Goal: Information Seeking & Learning: Compare options

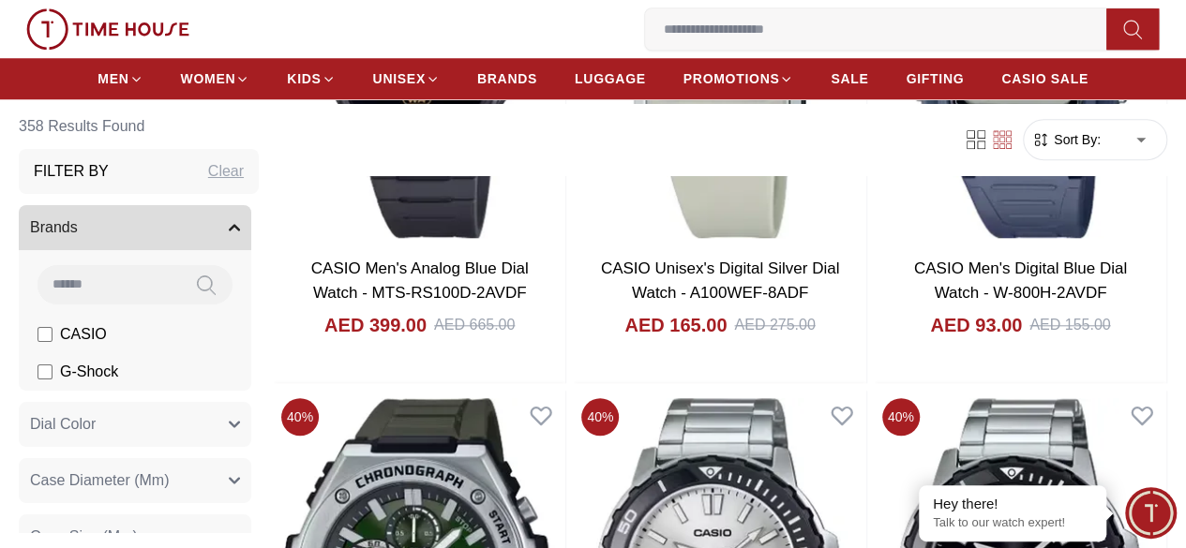
scroll to position [520, 0]
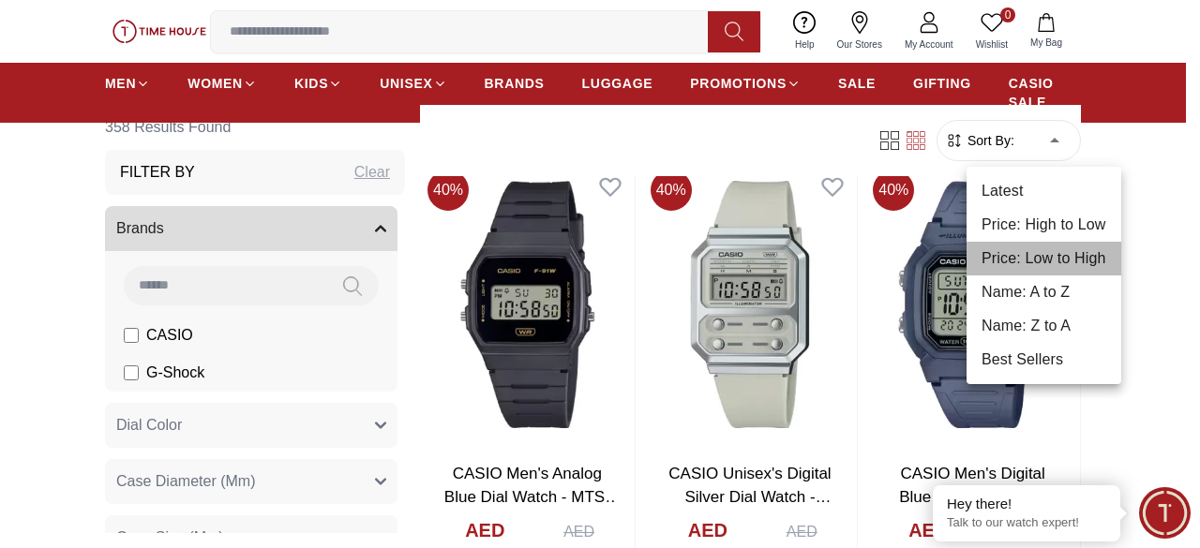
click at [1052, 264] on li "Price: Low to High" at bounding box center [1043, 259] width 155 height 34
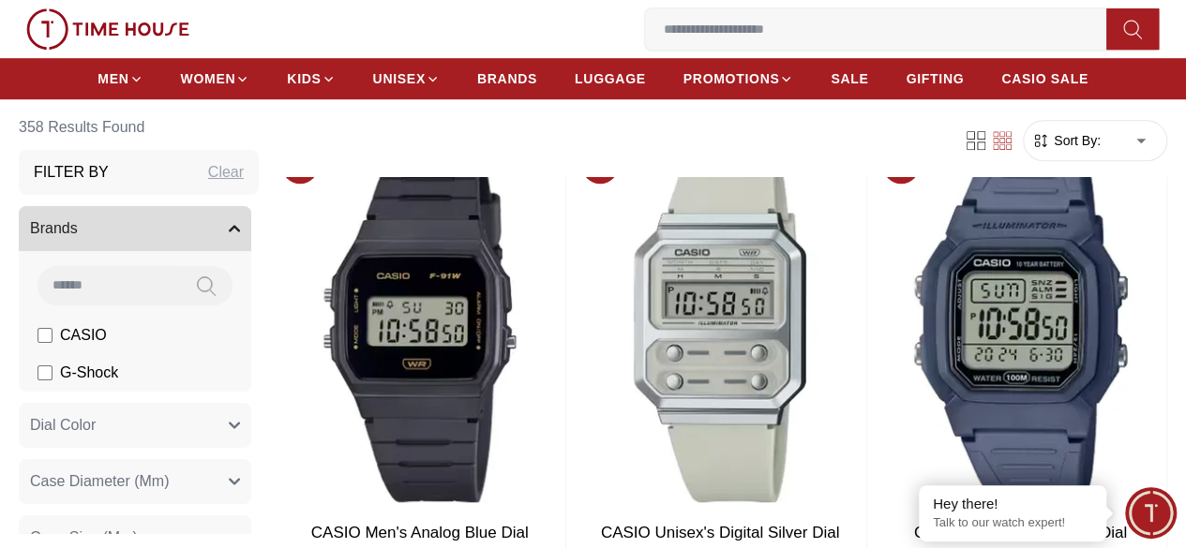
type input "*"
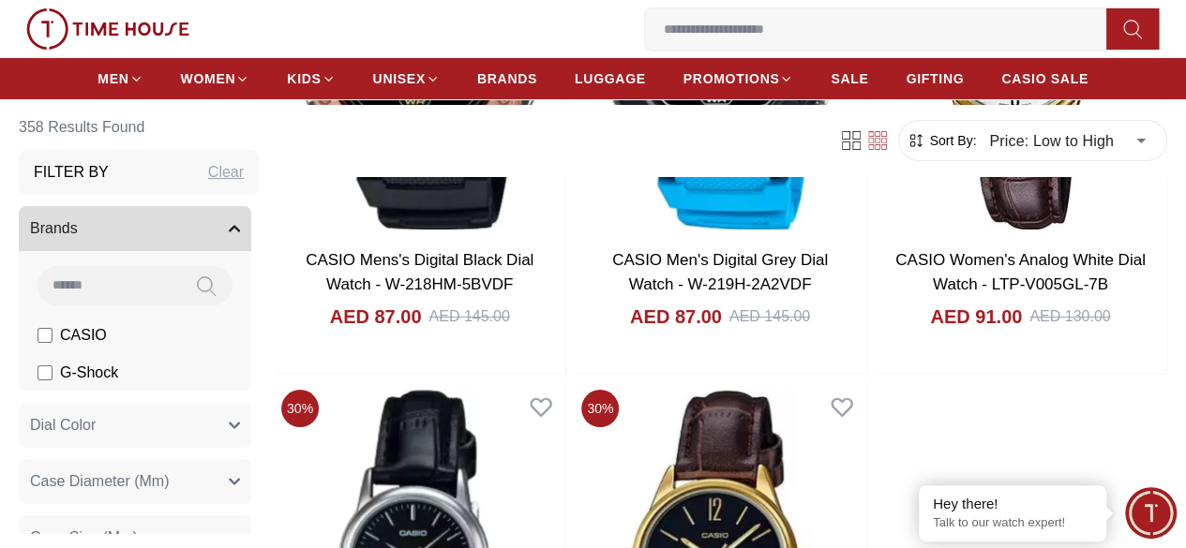
scroll to position [3392, 0]
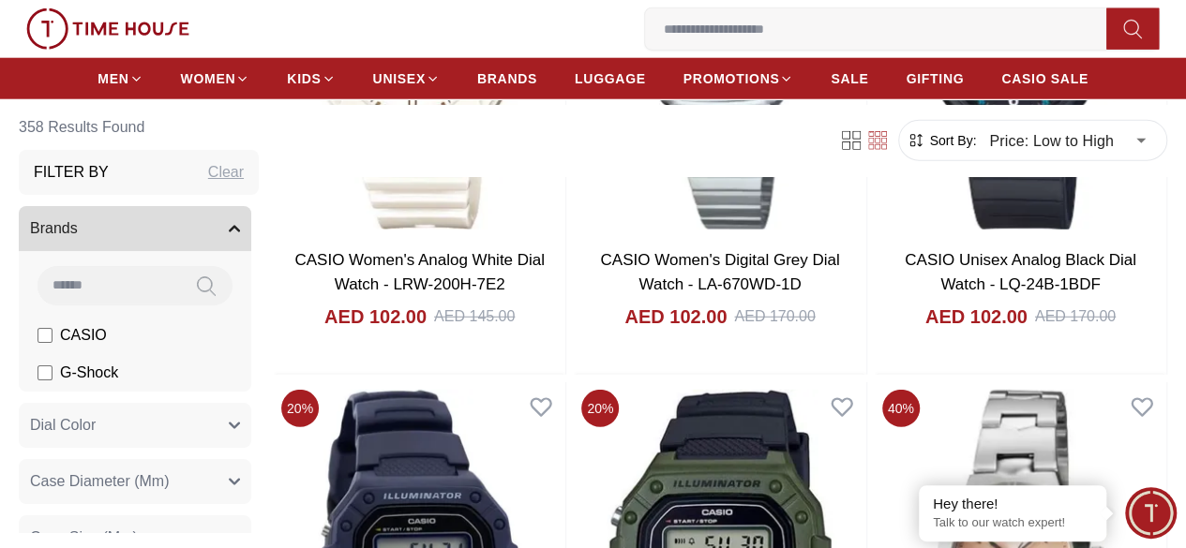
scroll to position [5975, 0]
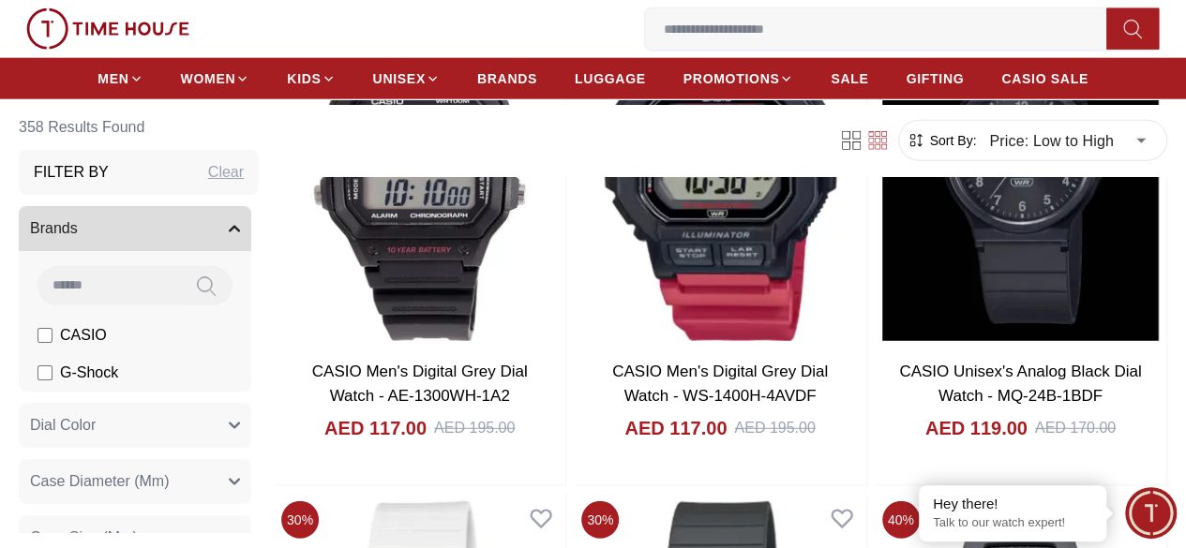
scroll to position [9489, 0]
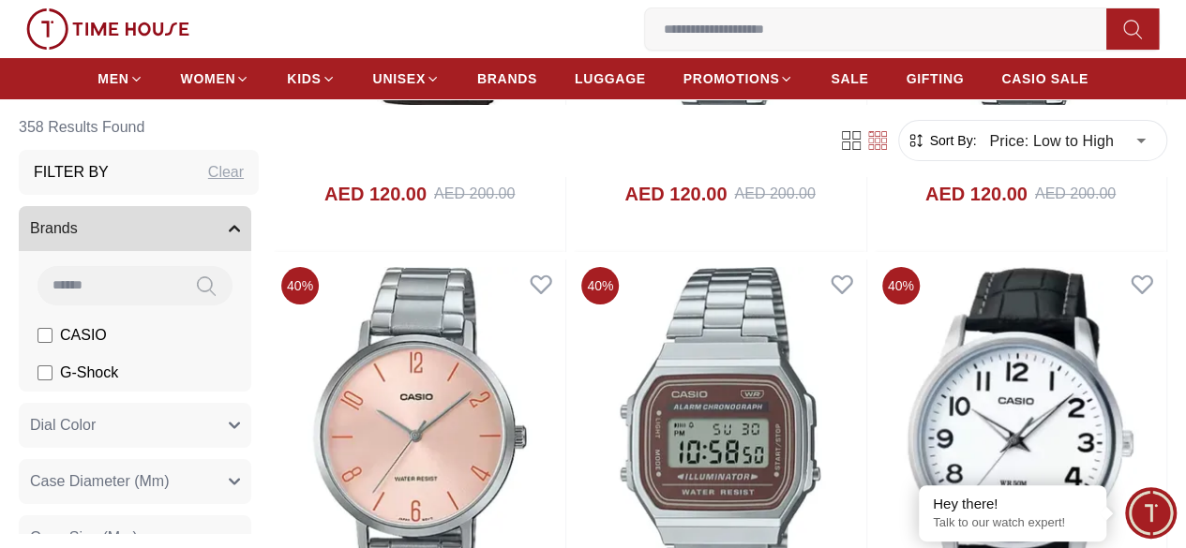
scroll to position [11021, 0]
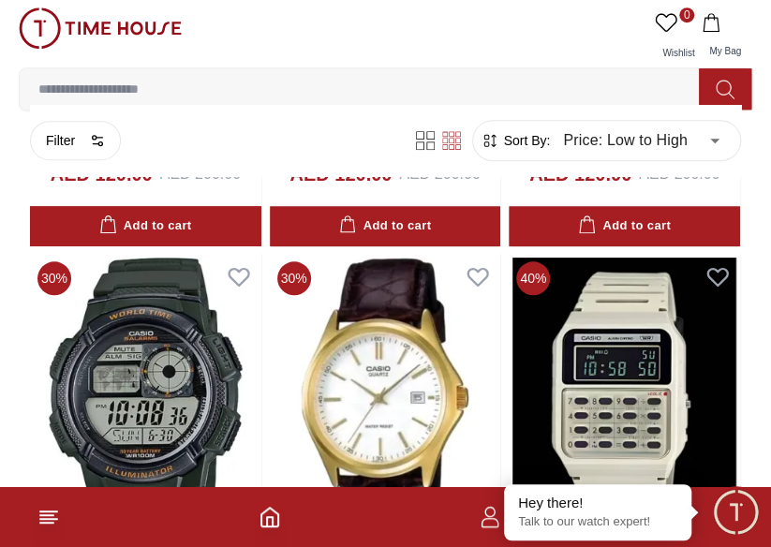
scroll to position [9614, 0]
